Goal: Browse casually: Explore the website without a specific task or goal

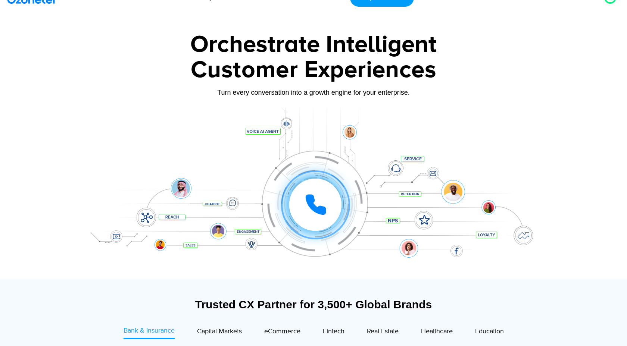
scroll to position [16, 0]
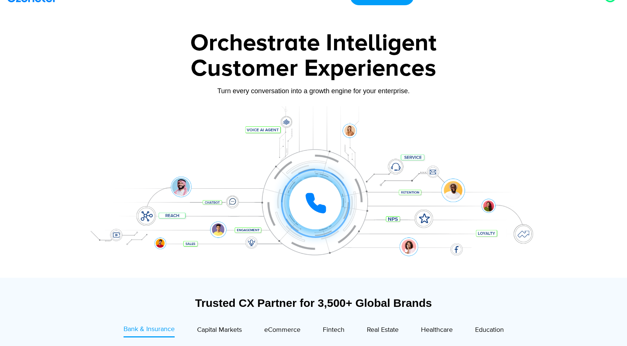
click at [311, 187] on div at bounding box center [315, 203] width 52 height 52
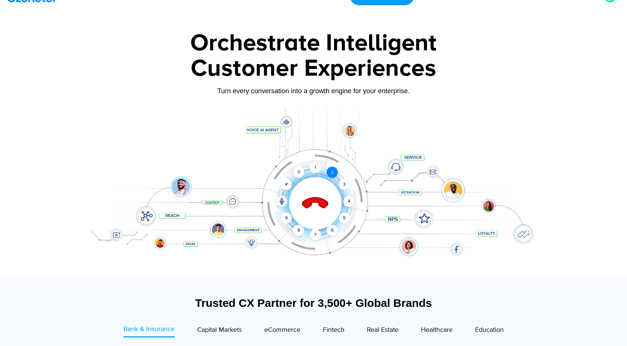
click at [331, 172] on div "2" at bounding box center [331, 172] width 11 height 11
click at [346, 188] on div "3" at bounding box center [344, 184] width 11 height 11
click at [351, 205] on div "4" at bounding box center [348, 201] width 11 height 11
click at [312, 198] on icon at bounding box center [315, 204] width 26 height 26
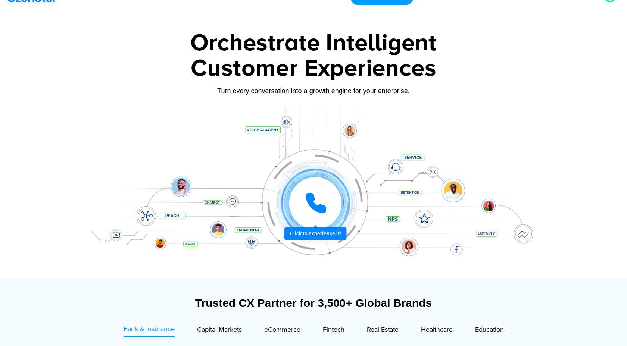
click at [321, 200] on icon at bounding box center [315, 203] width 22 height 22
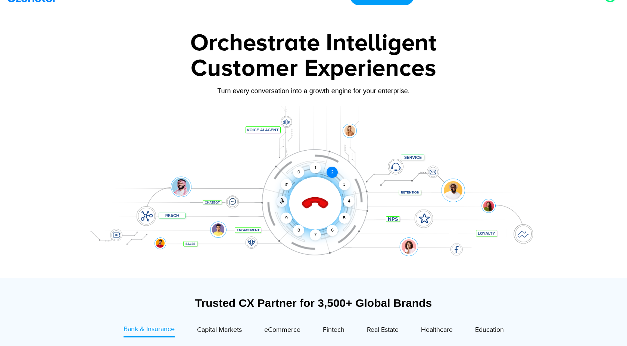
click at [331, 173] on div "2" at bounding box center [331, 172] width 11 height 11
click at [314, 167] on div "1" at bounding box center [315, 167] width 11 height 11
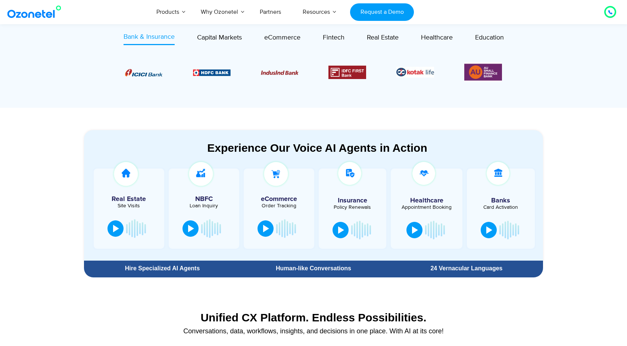
scroll to position [309, 0]
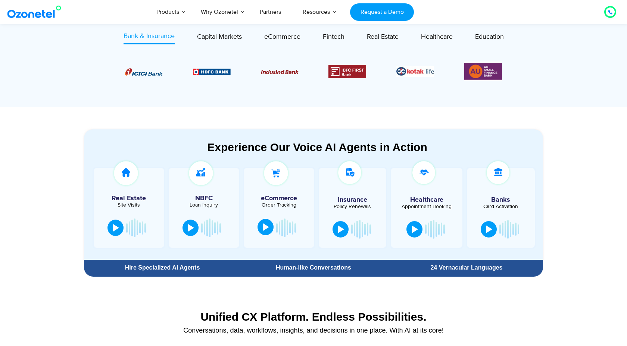
click at [264, 229] on div at bounding box center [266, 226] width 6 height 7
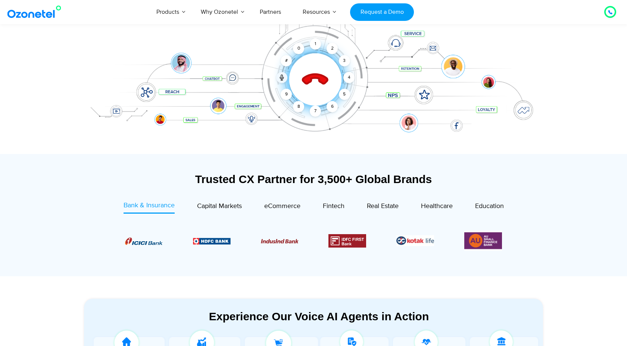
scroll to position [123, 0]
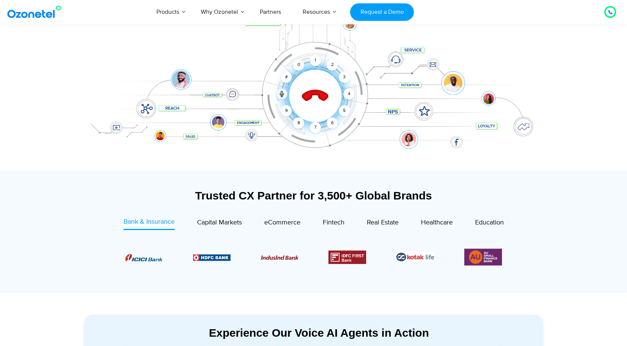
click at [316, 99] on icon at bounding box center [316, 96] width 32 height 32
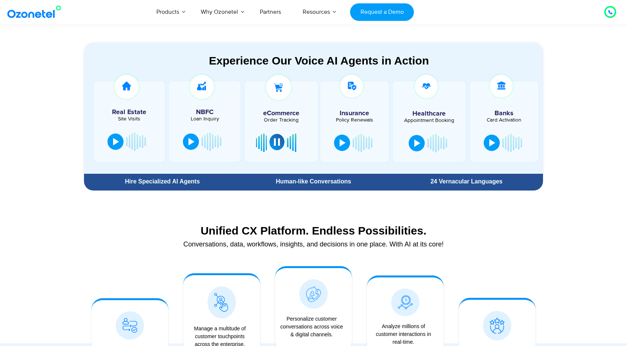
scroll to position [394, 0]
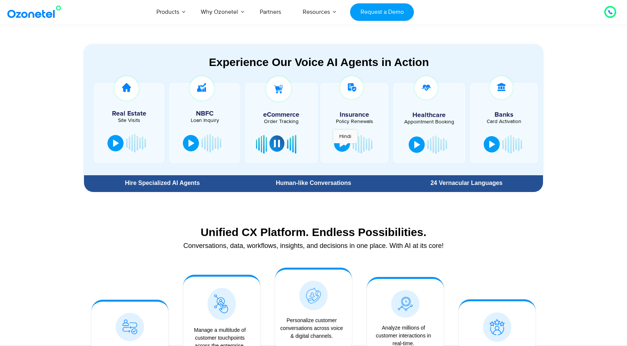
click at [345, 147] on div at bounding box center [343, 143] width 6 height 7
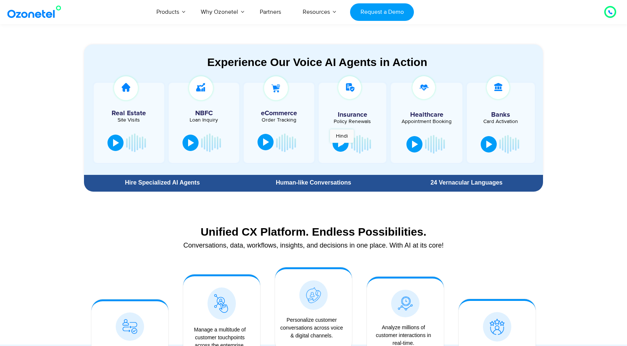
click at [341, 147] on div at bounding box center [341, 143] width 6 height 7
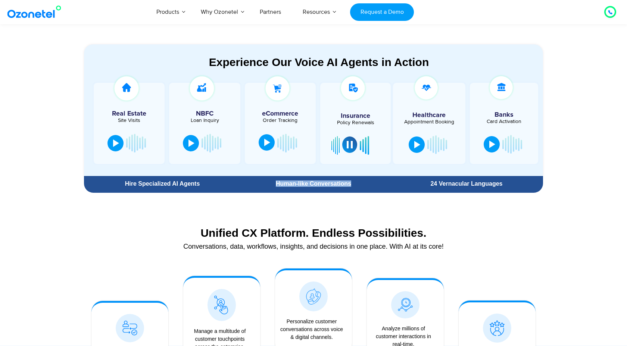
drag, startPoint x: 276, startPoint y: 184, endPoint x: 372, endPoint y: 182, distance: 95.1
click at [372, 182] on div "Human-like Conversations" at bounding box center [314, 184] width 146 height 6
click at [346, 183] on div "Human-like Conversations" at bounding box center [314, 184] width 146 height 6
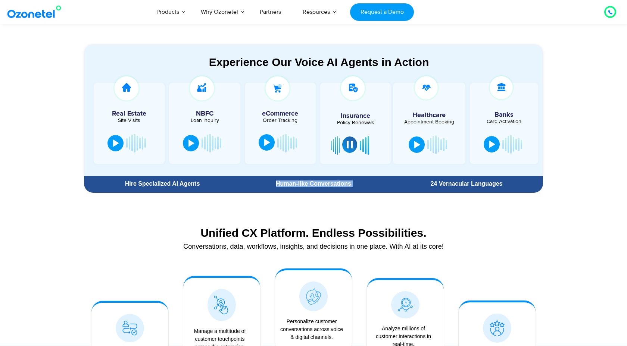
click at [346, 183] on div "Human-like Conversations" at bounding box center [314, 184] width 146 height 6
drag, startPoint x: 430, startPoint y: 183, endPoint x: 504, endPoint y: 181, distance: 74.3
click at [504, 181] on div "24 Vernacular Languages" at bounding box center [467, 184] width 146 height 6
click at [488, 184] on div "24 Vernacular Languages" at bounding box center [467, 184] width 146 height 6
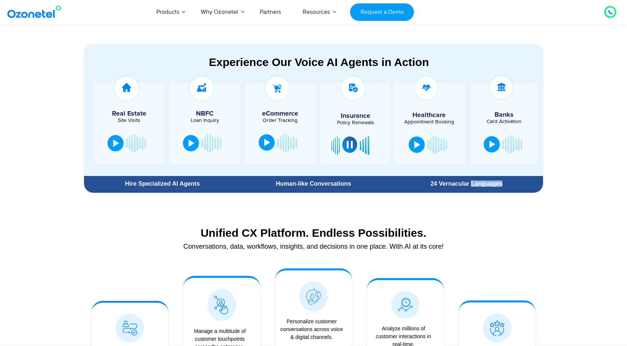
click at [488, 184] on div "24 Vernacular Languages" at bounding box center [467, 184] width 146 height 6
click at [483, 184] on div "24 Vernacular Languages" at bounding box center [467, 184] width 146 height 6
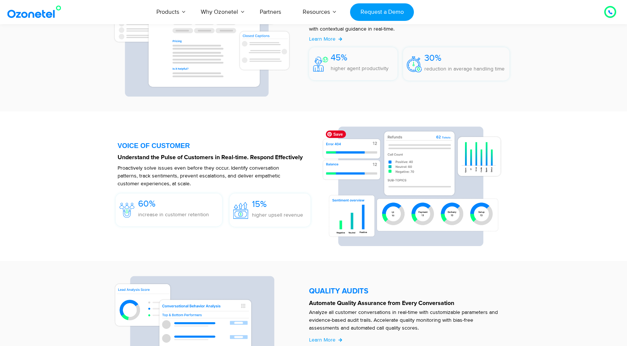
scroll to position [1051, 0]
